Goal: Task Accomplishment & Management: Manage account settings

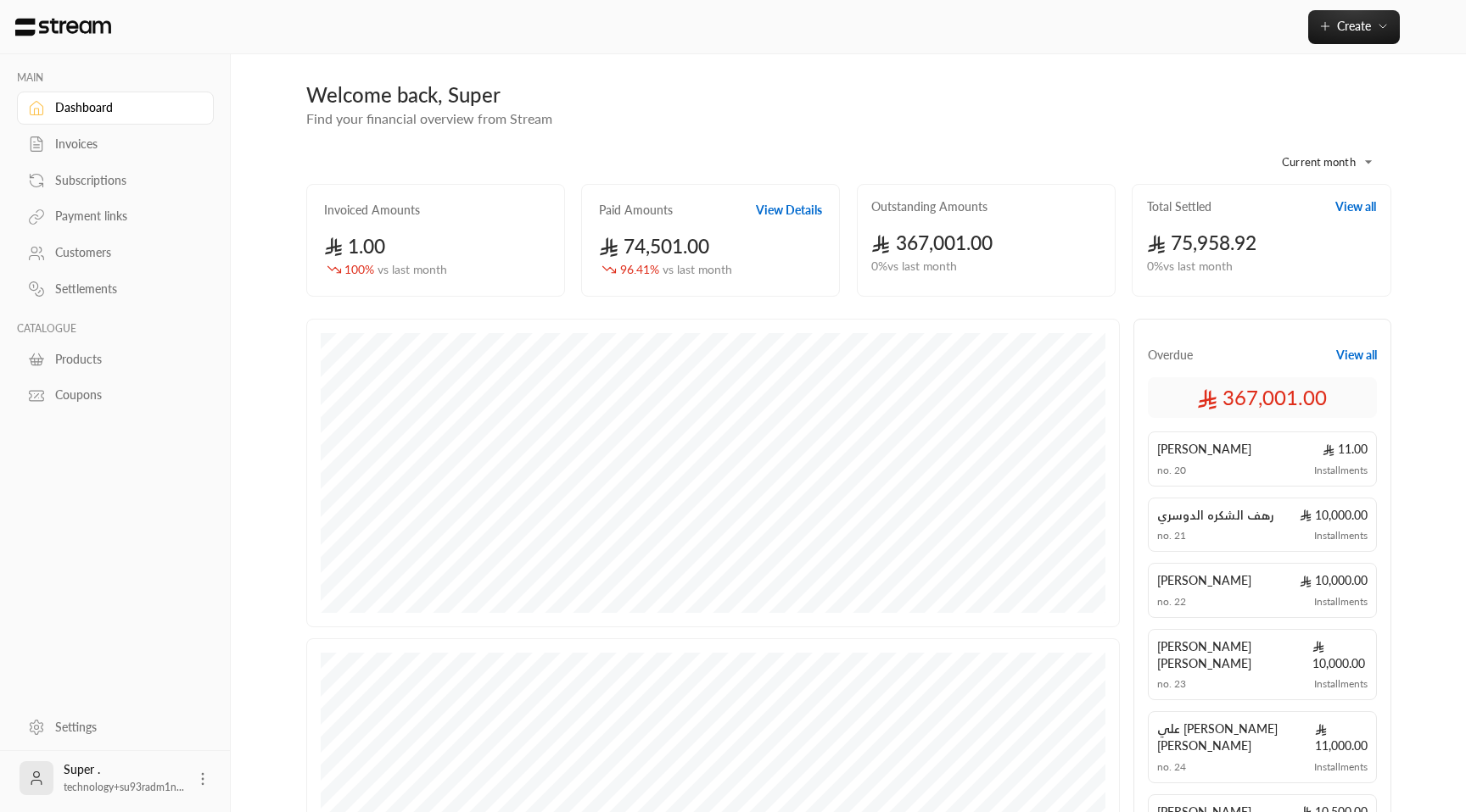
click at [69, 143] on div "Invoices" at bounding box center [123, 144] width 138 height 17
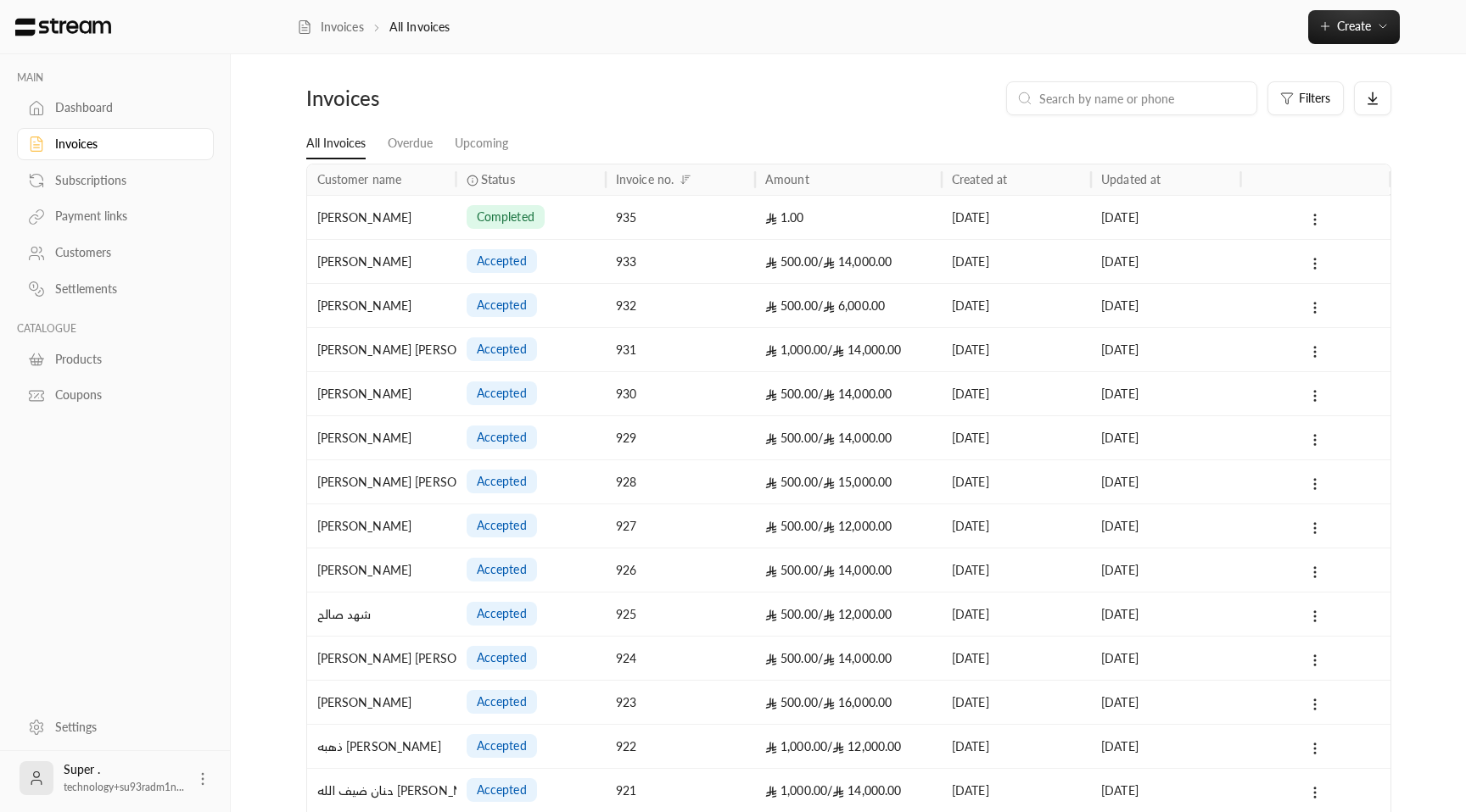
click at [607, 249] on div "933" at bounding box center [680, 261] width 149 height 44
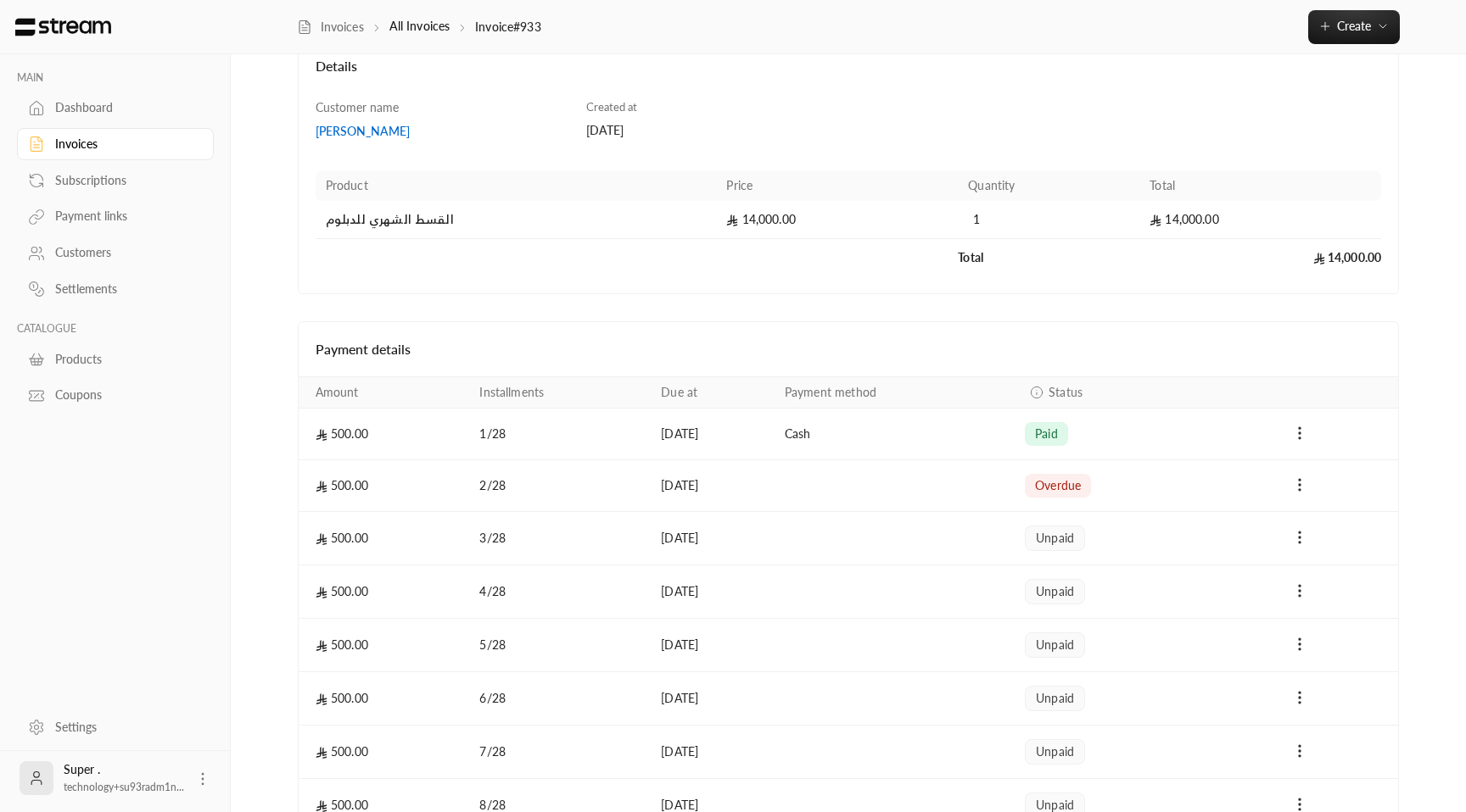
scroll to position [117, 0]
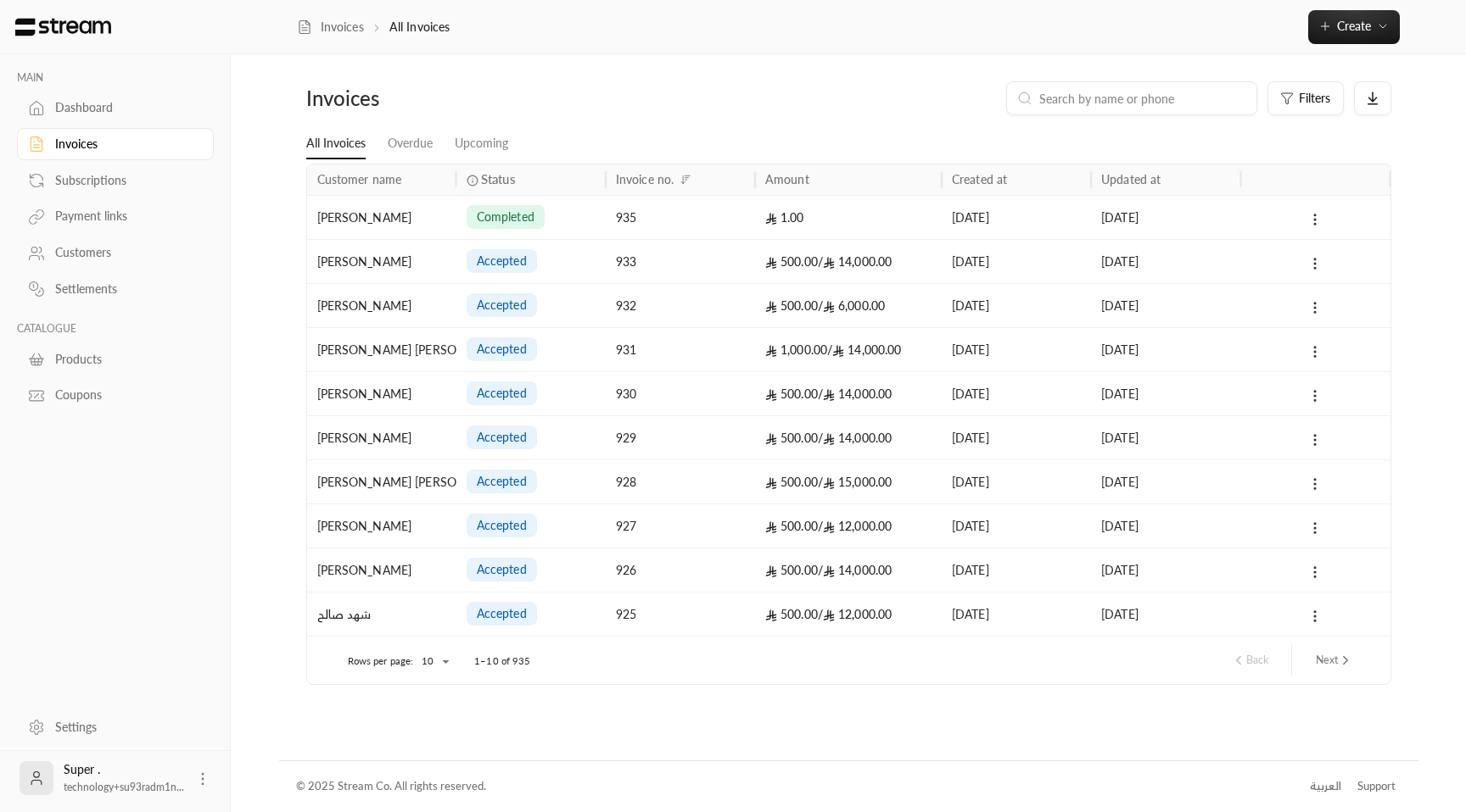
click at [629, 306] on div "932" at bounding box center [680, 306] width 129 height 43
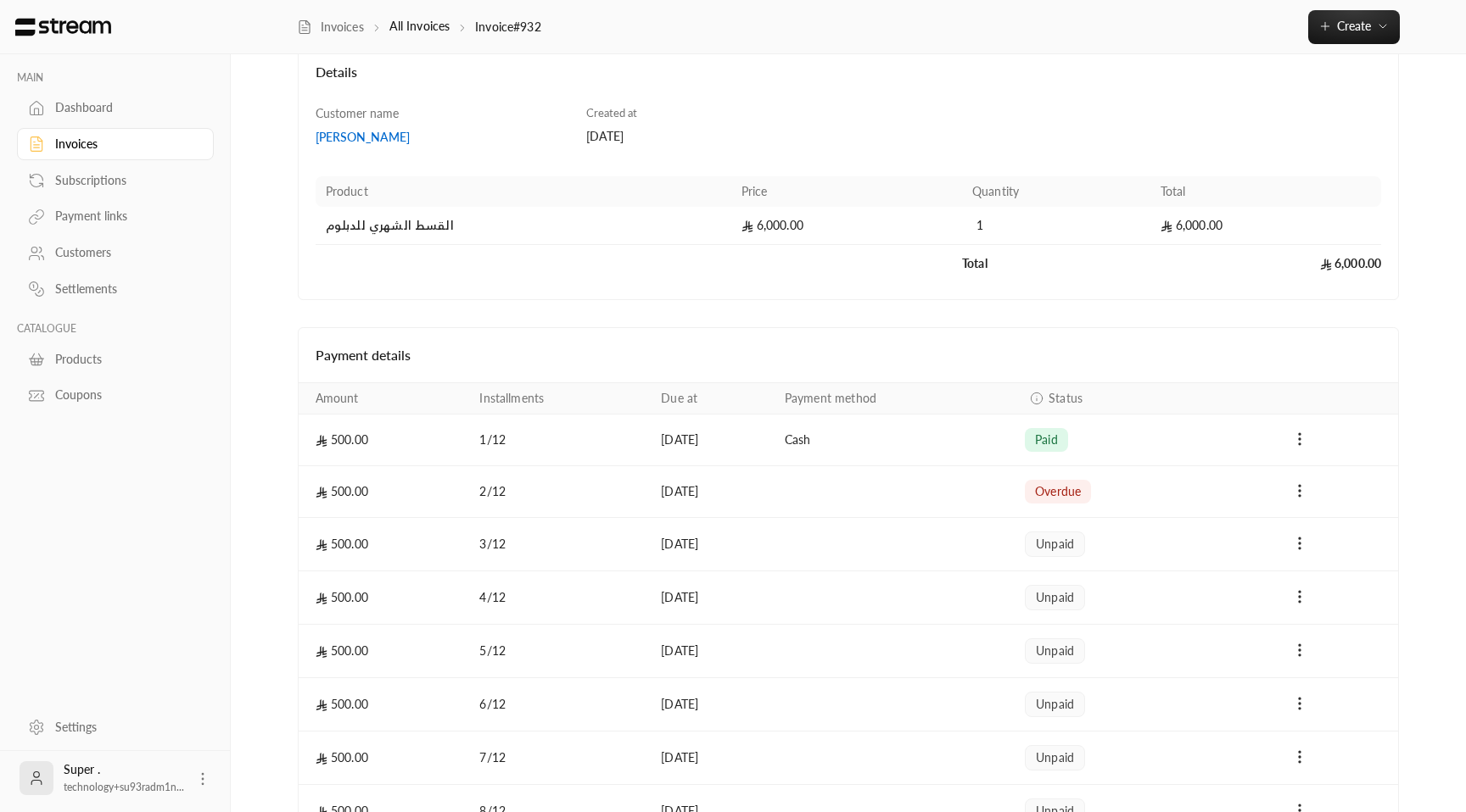
scroll to position [108, 0]
click at [111, 244] on link "Customers" at bounding box center [115, 253] width 197 height 33
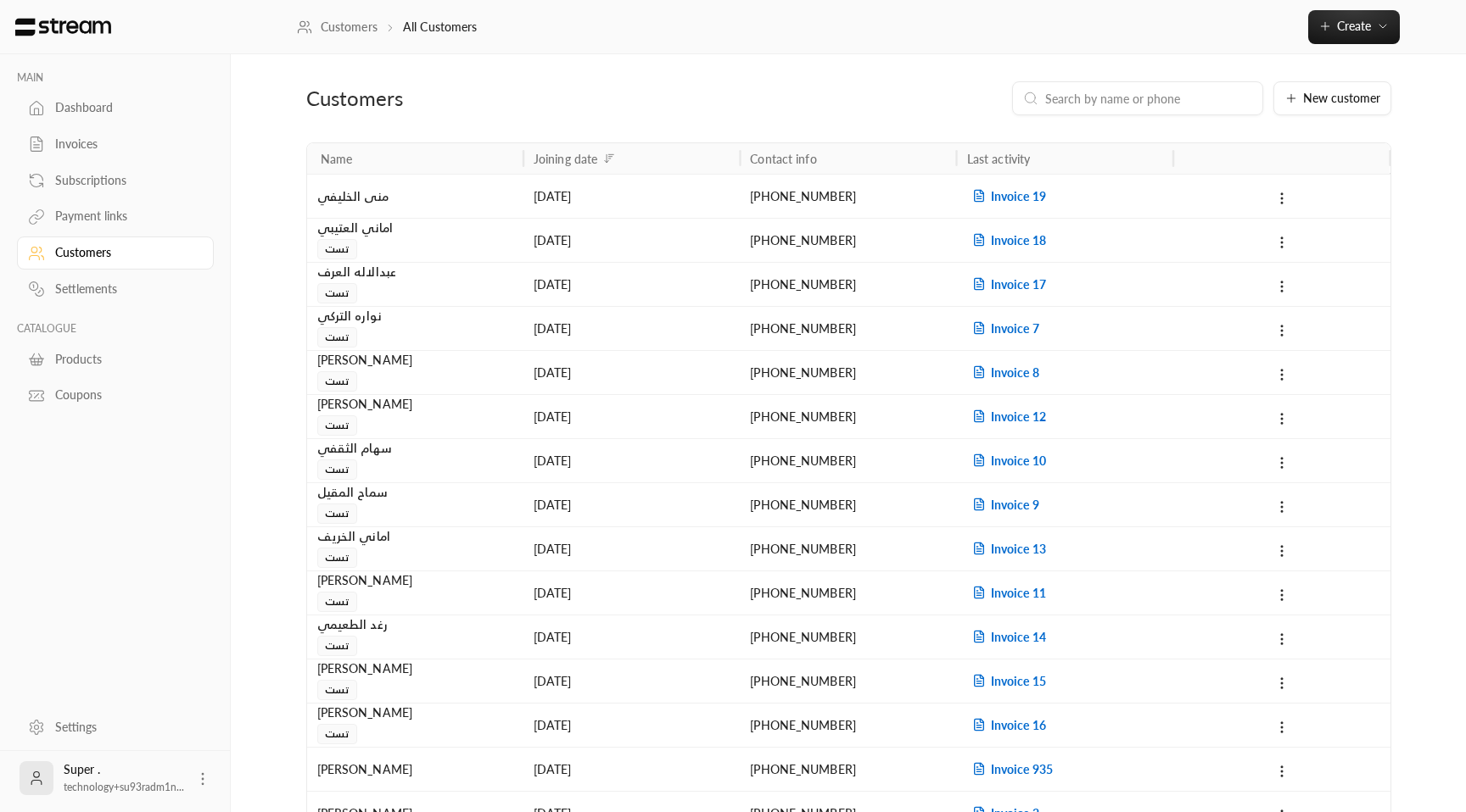
click at [1110, 90] on input at bounding box center [1149, 98] width 207 height 19
paste input "+966557702239"
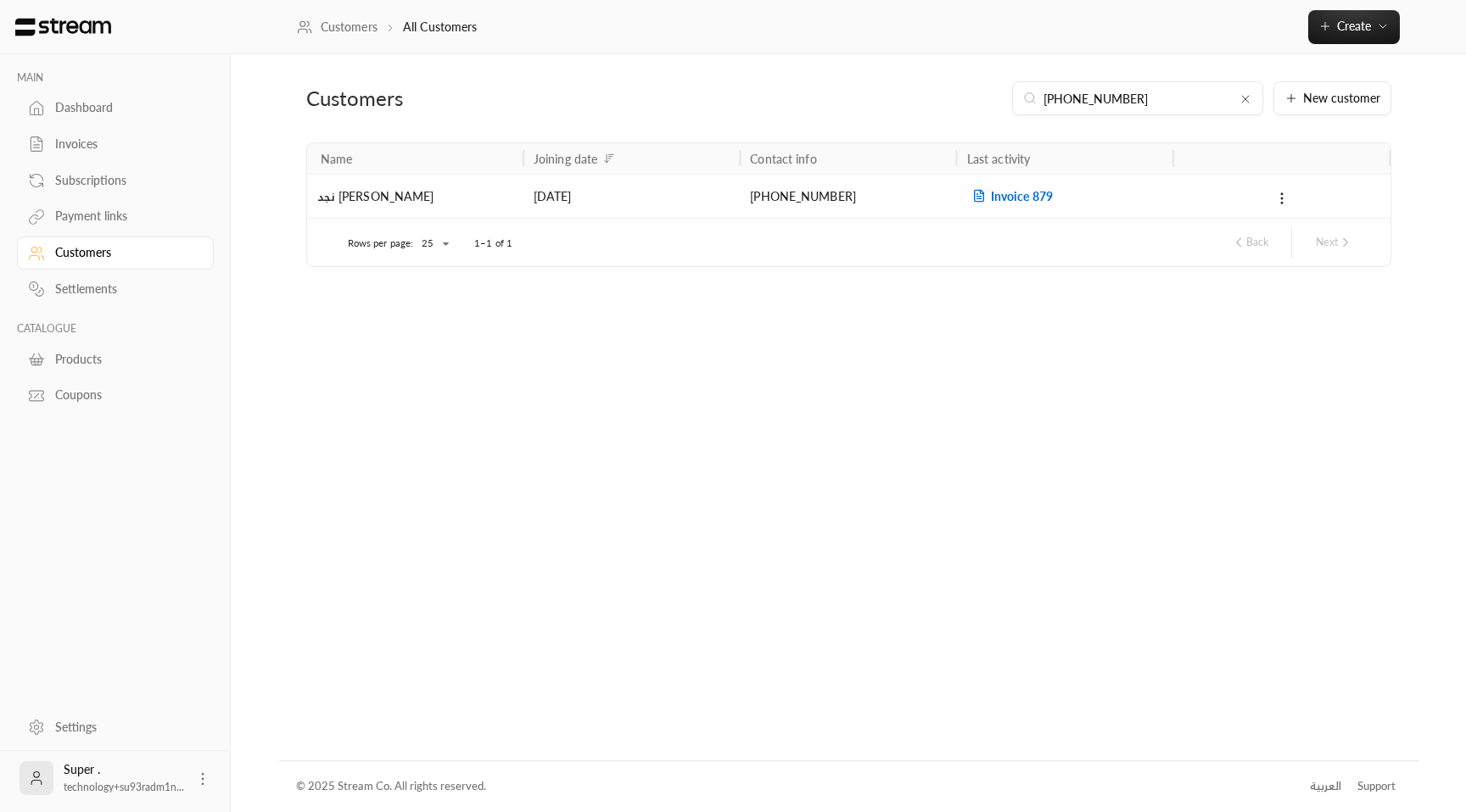
type input "+966557702239"
click at [1007, 197] on span "Invoice 879" at bounding box center [1009, 196] width 85 height 14
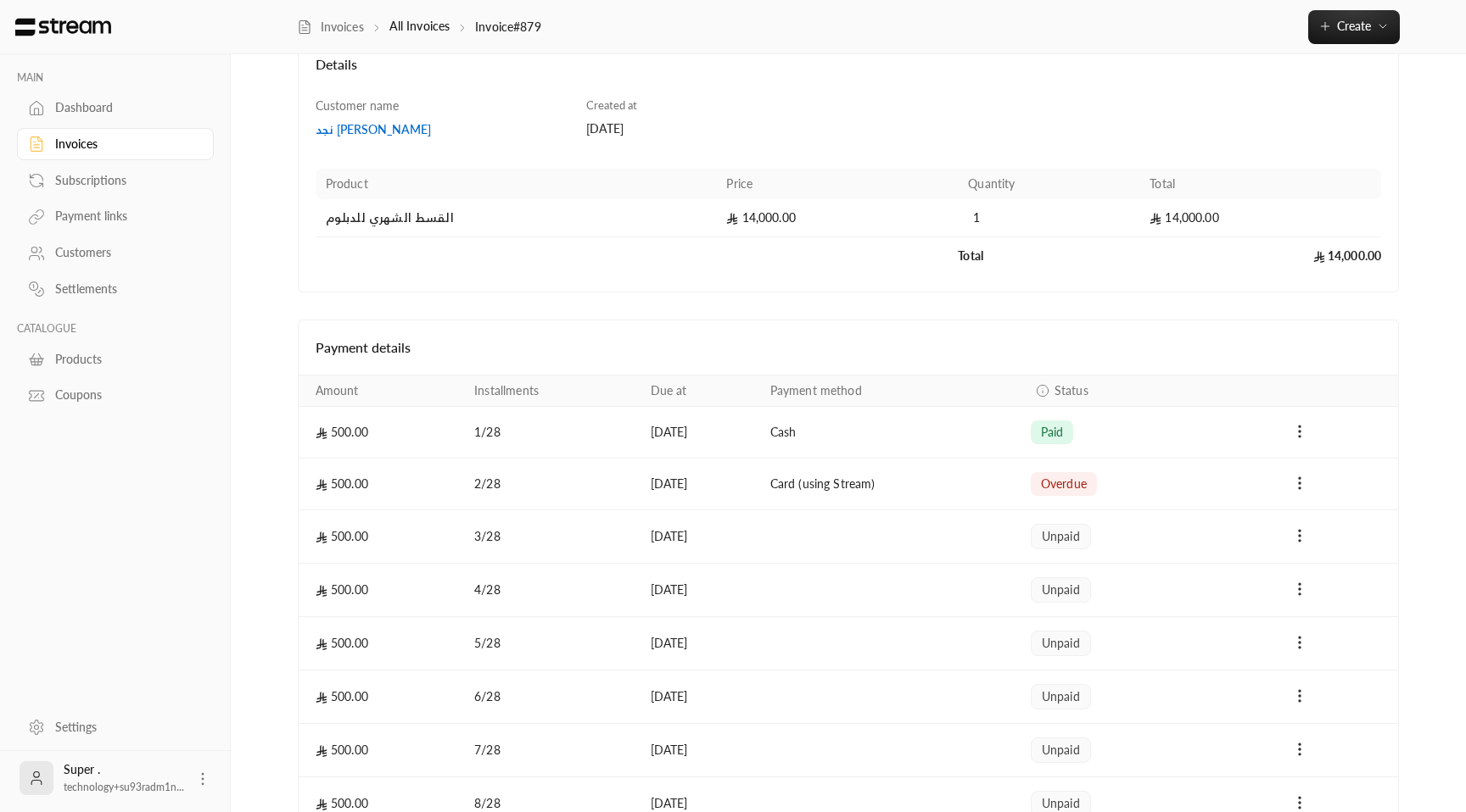
scroll to position [128, 0]
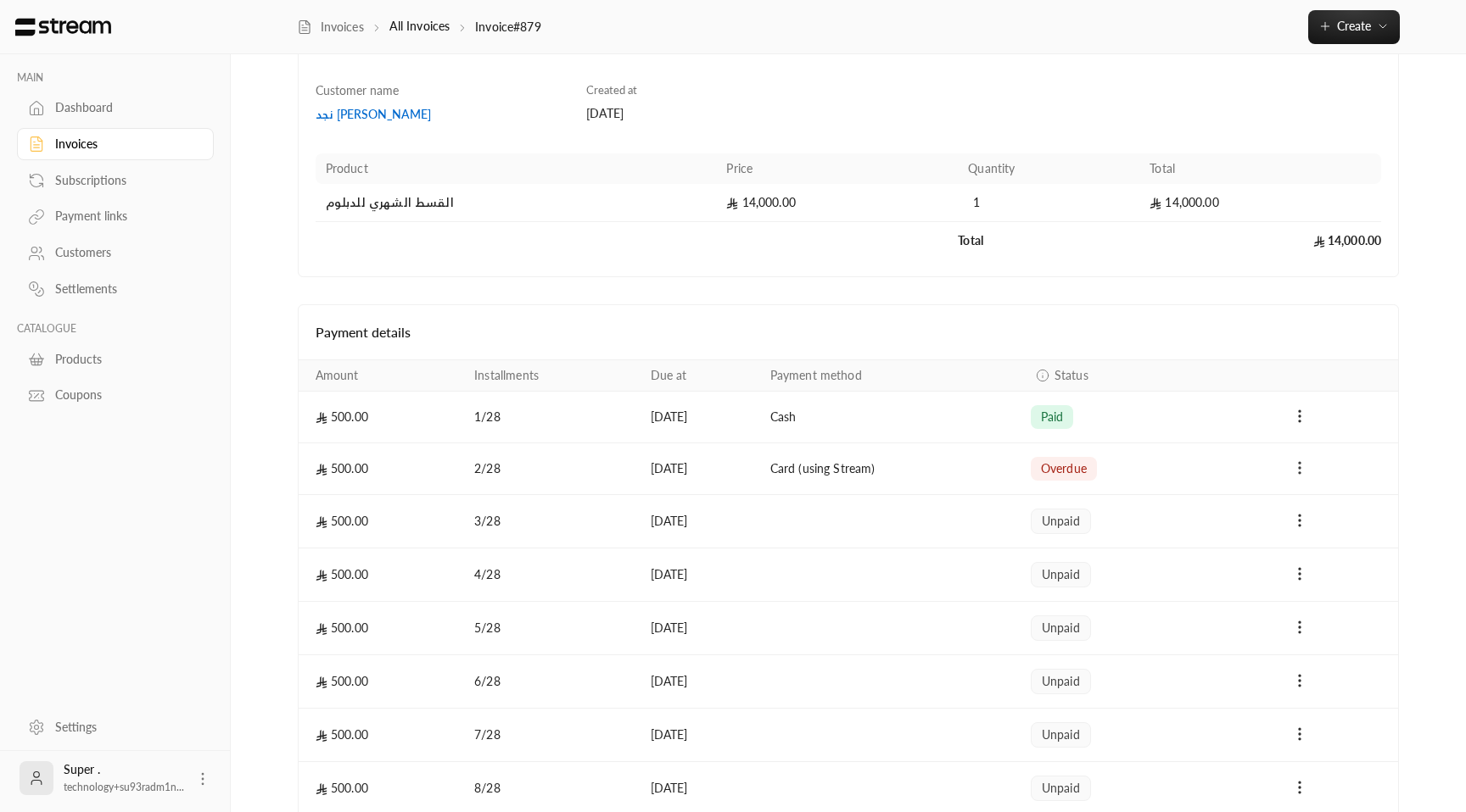
click at [1303, 470] on icon "Payments" at bounding box center [1299, 468] width 17 height 17
click at [1280, 468] on div at bounding box center [733, 406] width 1466 height 812
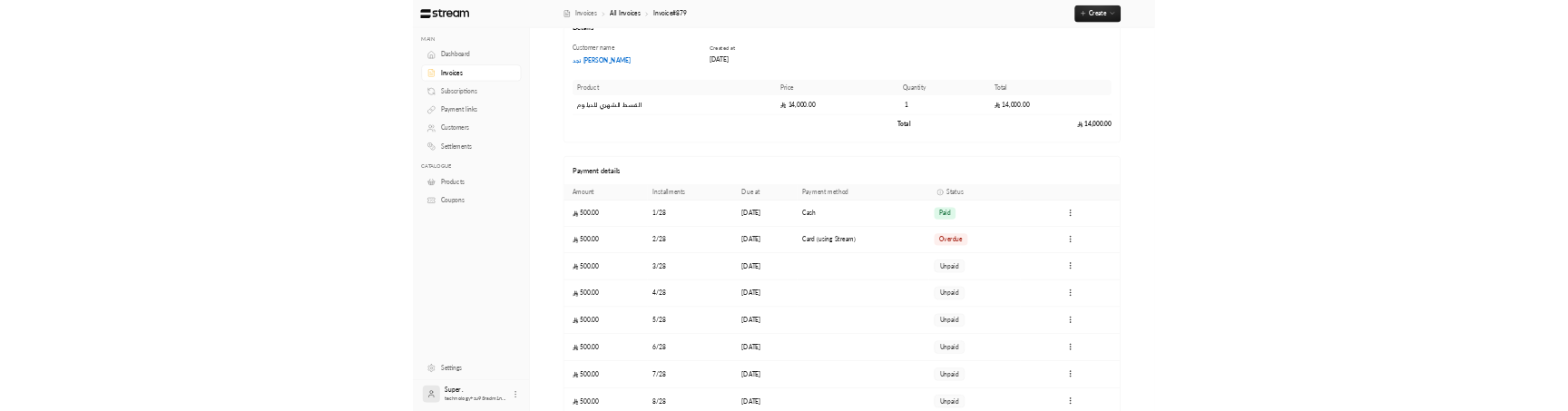
scroll to position [143, 0]
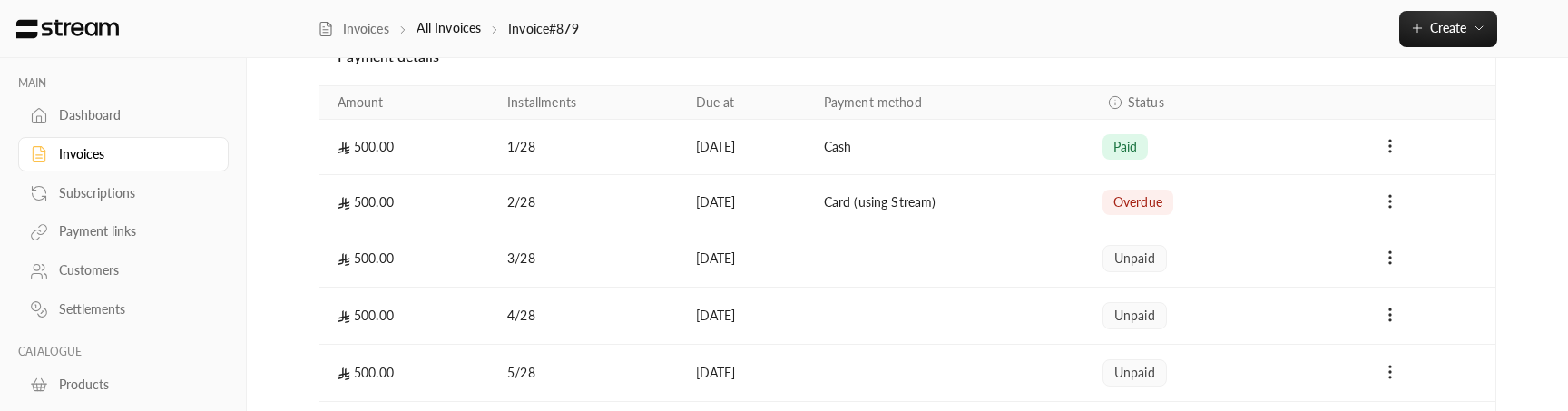
scroll to position [446, 0]
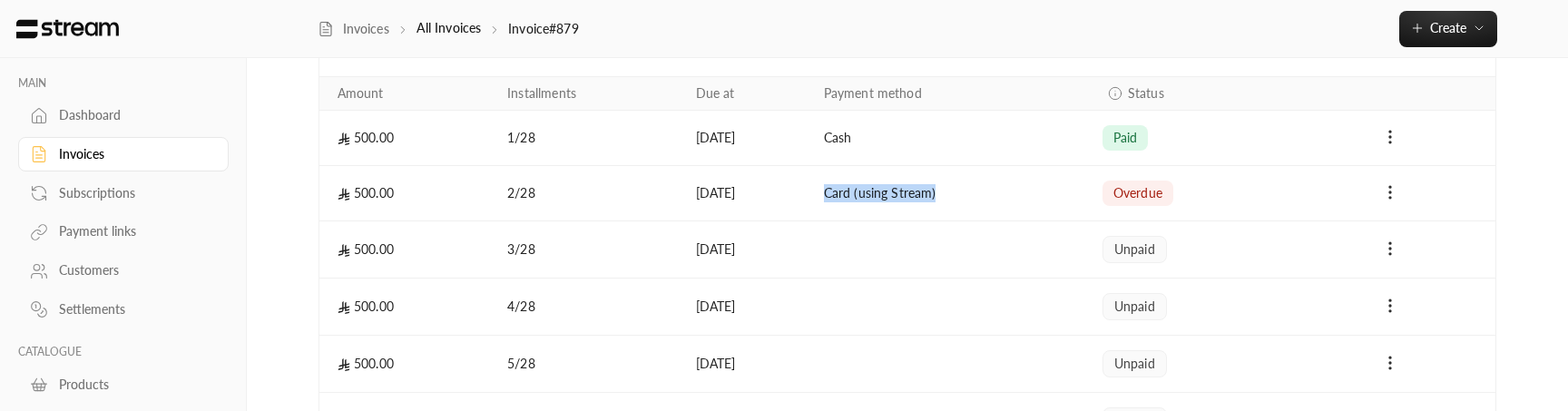
drag, startPoint x: 852, startPoint y: 194, endPoint x: 995, endPoint y: 197, distance: 143.0
click at [996, 197] on td "Card (using Stream)" at bounding box center [952, 194] width 279 height 56
copy td "Card (using Stream)"
click at [855, 199] on td "Card (using Stream)" at bounding box center [952, 194] width 279 height 56
drag, startPoint x: 855, startPoint y: 199, endPoint x: 997, endPoint y: 198, distance: 142.0
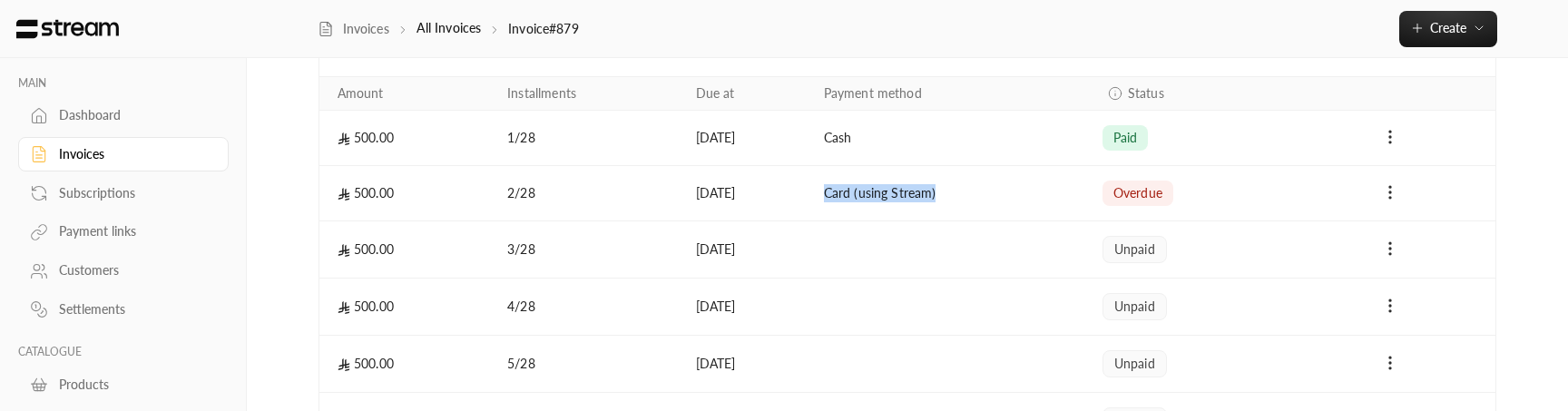
click at [997, 198] on td "Card (using Stream)" at bounding box center [952, 194] width 279 height 56
drag, startPoint x: 1125, startPoint y: 193, endPoint x: 1204, endPoint y: 191, distance: 79.0
click at [1204, 191] on div "overdue" at bounding box center [1187, 193] width 170 height 25
drag, startPoint x: 846, startPoint y: 193, endPoint x: 997, endPoint y: 195, distance: 151.0
click at [997, 195] on td "Card (using Stream)" at bounding box center [952, 194] width 279 height 56
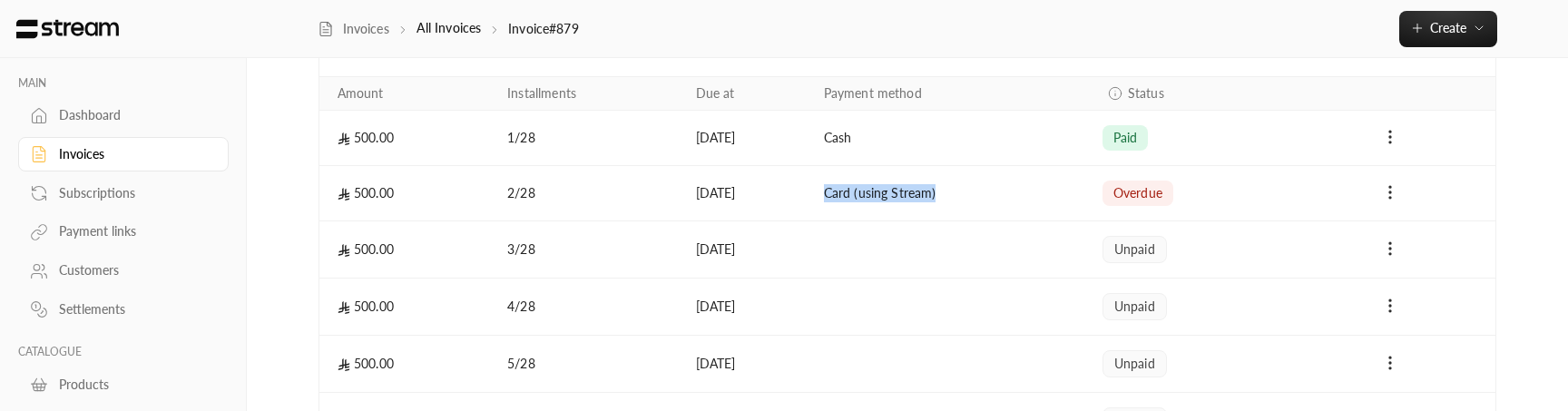
click at [847, 206] on td "Card (using Stream)" at bounding box center [952, 194] width 279 height 56
drag, startPoint x: 854, startPoint y: 198, endPoint x: 987, endPoint y: 193, distance: 133.1
click at [987, 193] on td "Card (using Stream)" at bounding box center [952, 194] width 279 height 56
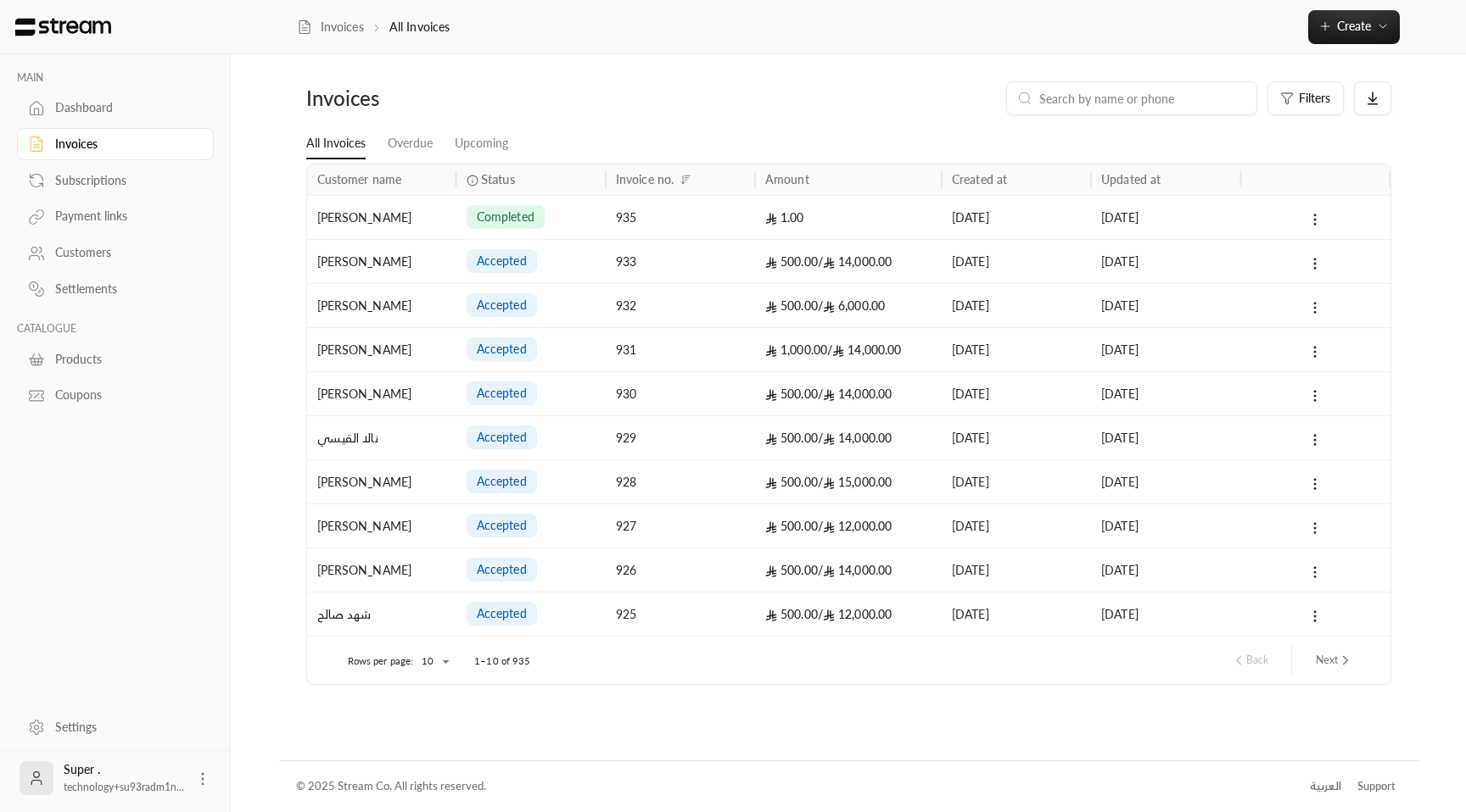
click at [572, 272] on div "accepted" at bounding box center [531, 262] width 129 height 43
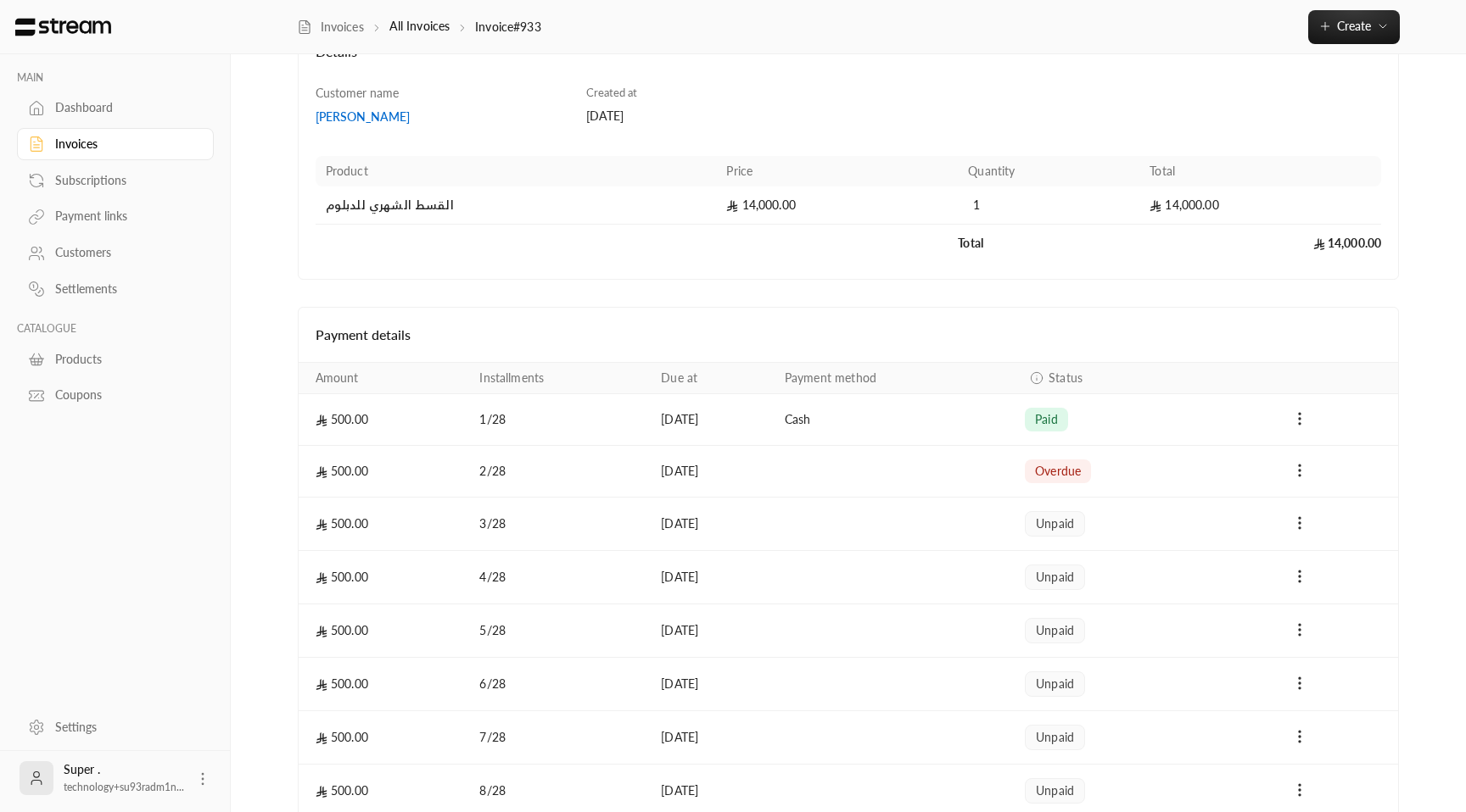
scroll to position [145, 0]
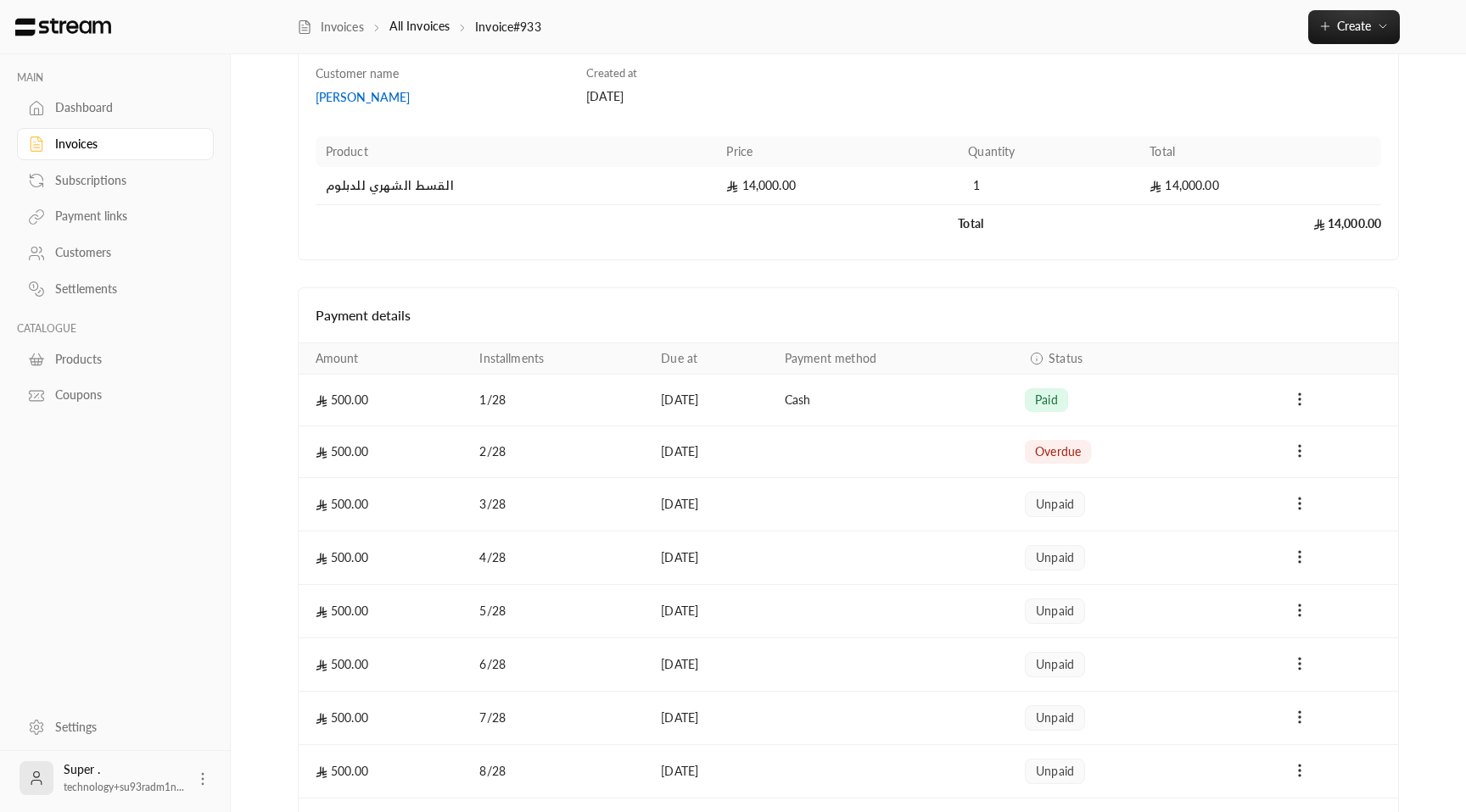
drag, startPoint x: 800, startPoint y: 459, endPoint x: 952, endPoint y: 441, distance: 153.1
click at [952, 441] on tr "500.00 2 / 28 [DATE] overdue" at bounding box center [848, 452] width 1100 height 52
